Goal: Task Accomplishment & Management: Complete application form

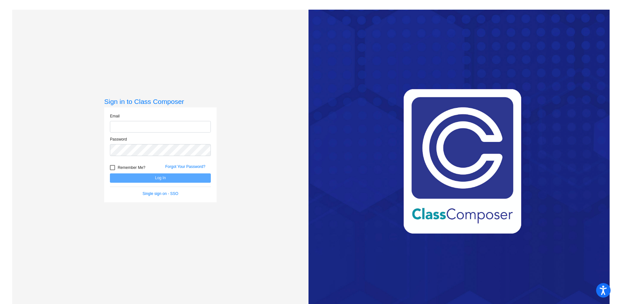
type input "[EMAIL_ADDRESS][DOMAIN_NAME]"
click at [176, 175] on button "Log In" at bounding box center [160, 177] width 101 height 9
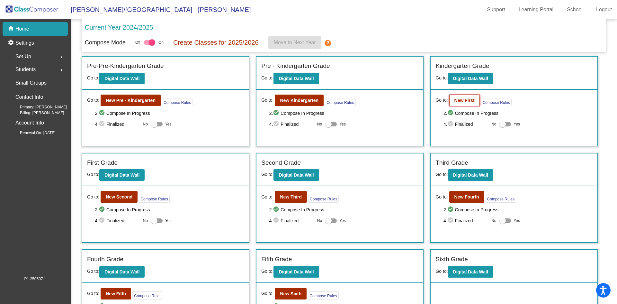
click at [451, 96] on button "New First" at bounding box center [464, 100] width 31 height 12
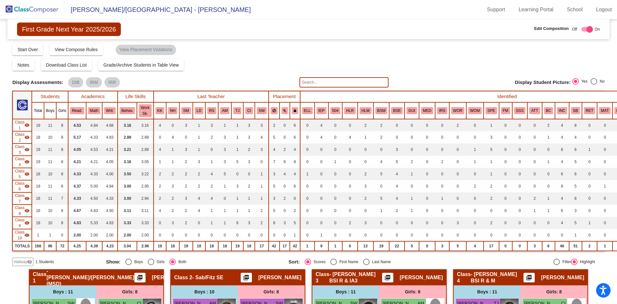
click at [15, 260] on span "Hallway" at bounding box center [19, 262] width 13 height 6
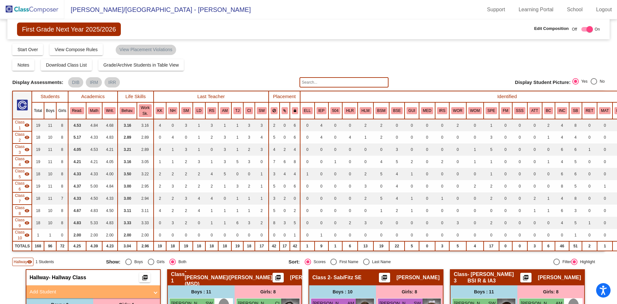
scroll to position [96, 0]
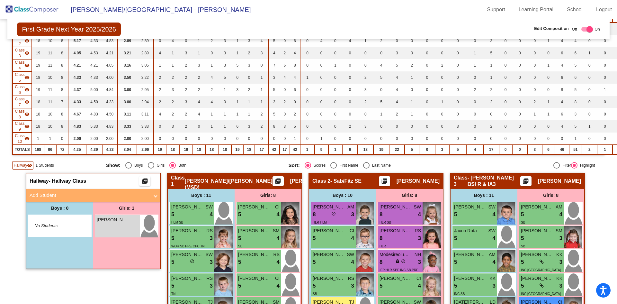
click at [81, 195] on mat-panel-title "Add Student" at bounding box center [90, 195] width 120 height 7
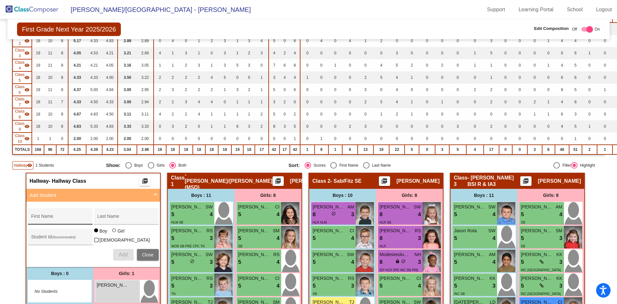
click at [61, 214] on div "First Name" at bounding box center [60, 217] width 58 height 13
type input "Kayla"
type input "[PERSON_NAME]"
click at [65, 230] on div "Student Id (Recommended)" at bounding box center [60, 236] width 65 height 16
type input "31186"
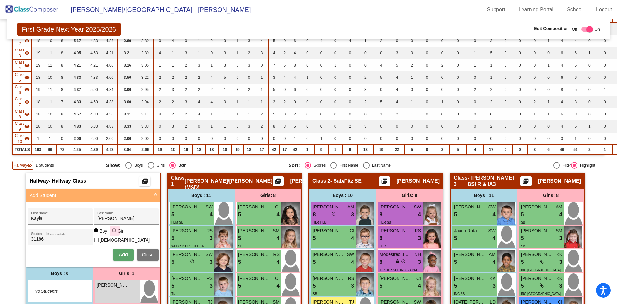
click at [112, 232] on div at bounding box center [114, 230] width 4 height 4
click at [114, 234] on input "Girl" at bounding box center [114, 233] width 0 height 0
radio input "true"
click at [118, 256] on button "Add" at bounding box center [123, 255] width 21 height 12
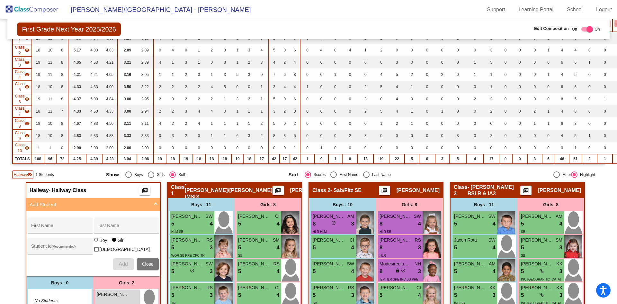
scroll to position [193, 0]
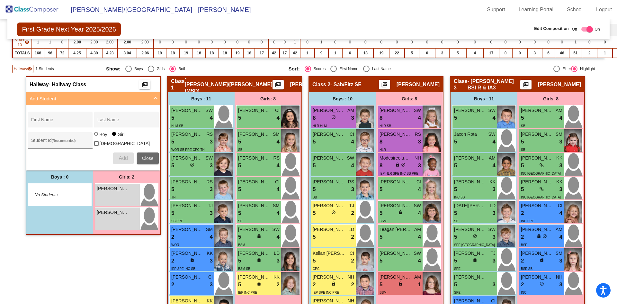
click at [145, 153] on button "Close" at bounding box center [148, 158] width 22 height 12
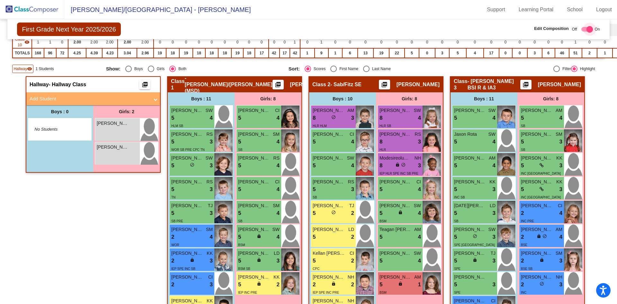
click at [581, 28] on div at bounding box center [587, 29] width 12 height 4
checkbox input "false"
